Goal: Find specific page/section: Find specific page/section

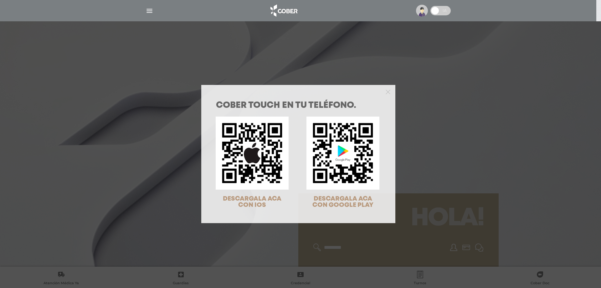
click at [446, 156] on div "COBER TOUCH en tu teléfono. DESCARGALA ACA CON IOS DESCARGALA ACA CON GOOGLE PL…" at bounding box center [300, 144] width 601 height 288
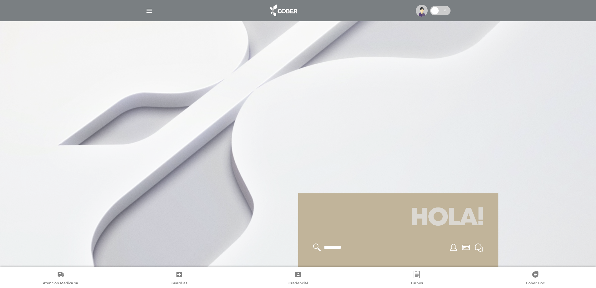
click at [147, 7] on img "button" at bounding box center [150, 11] width 8 height 8
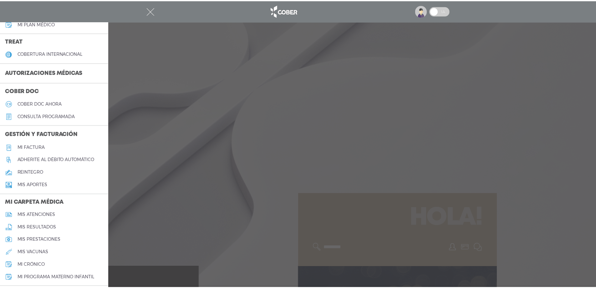
scroll to position [188, 0]
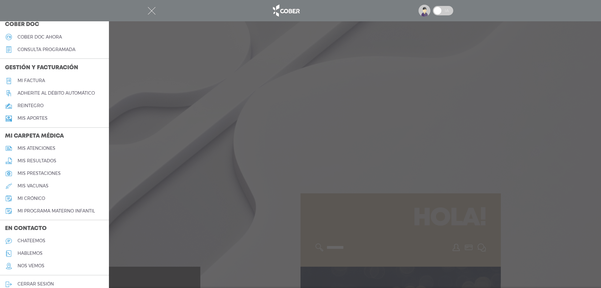
click at [34, 197] on h5 "mi crónico" at bounding box center [32, 198] width 28 height 5
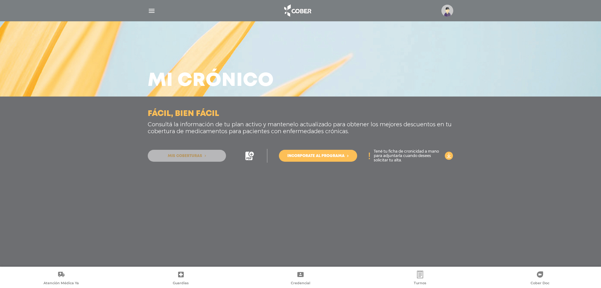
click at [176, 156] on span "Mis coberturas" at bounding box center [185, 156] width 34 height 4
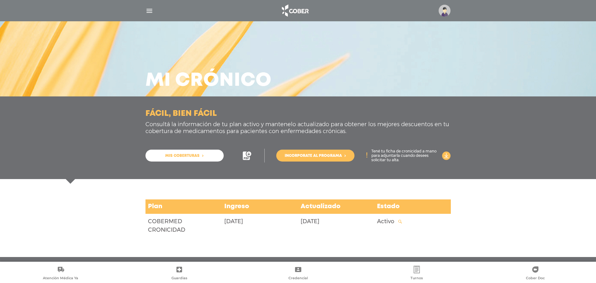
click at [401, 221] on icon at bounding box center [400, 222] width 4 height 4
